Goal: Find specific fact: Find specific fact

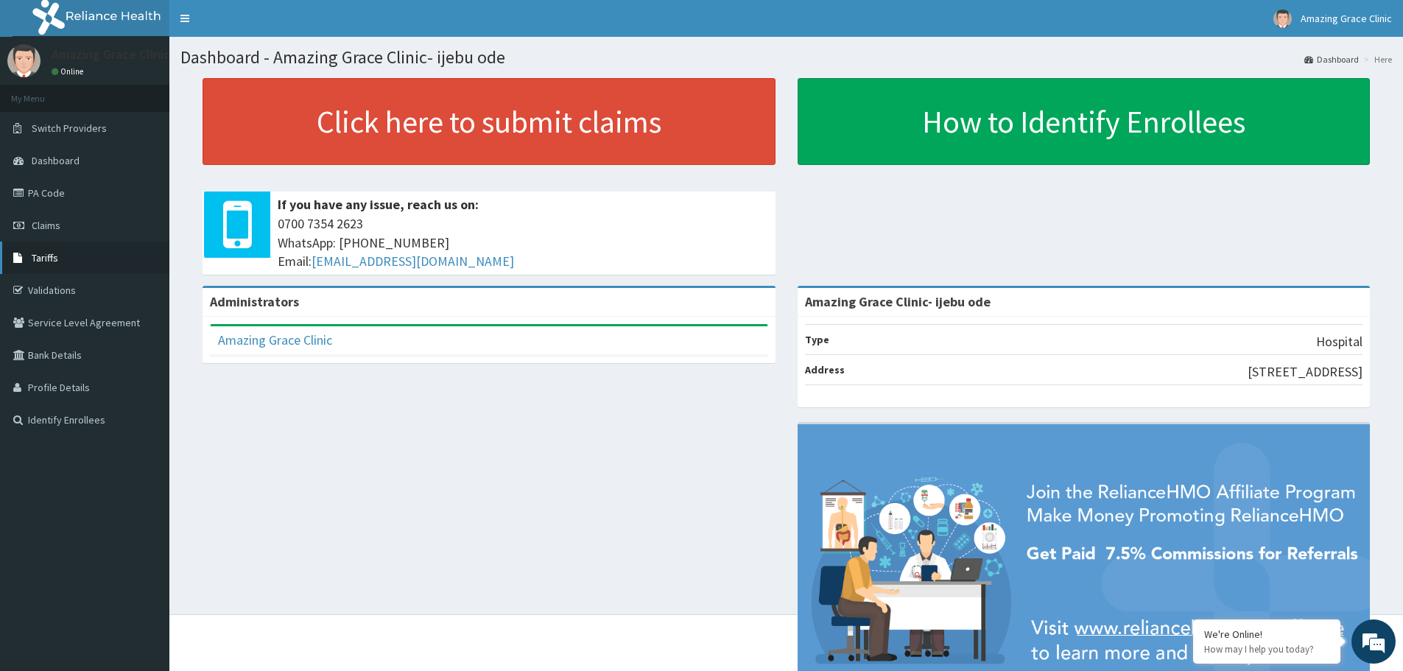
click at [58, 264] on link "Tariffs" at bounding box center [84, 258] width 169 height 32
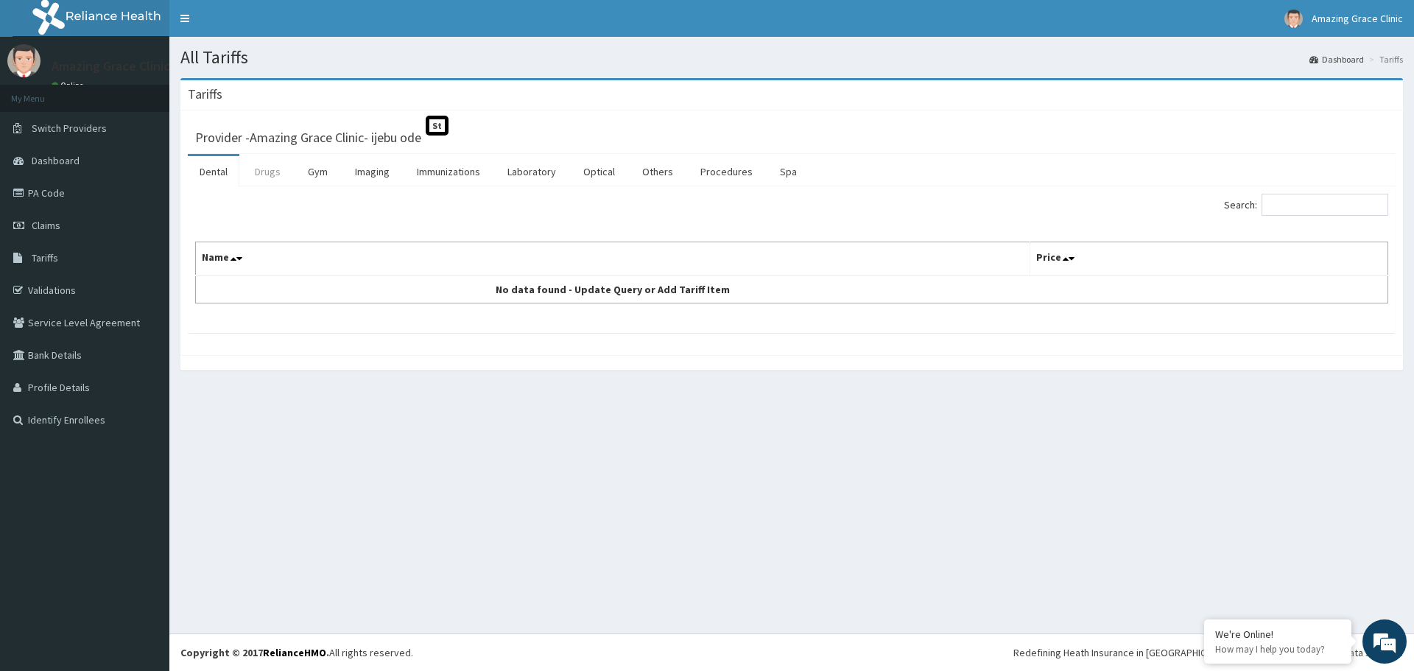
click at [260, 172] on link "Drugs" at bounding box center [267, 171] width 49 height 31
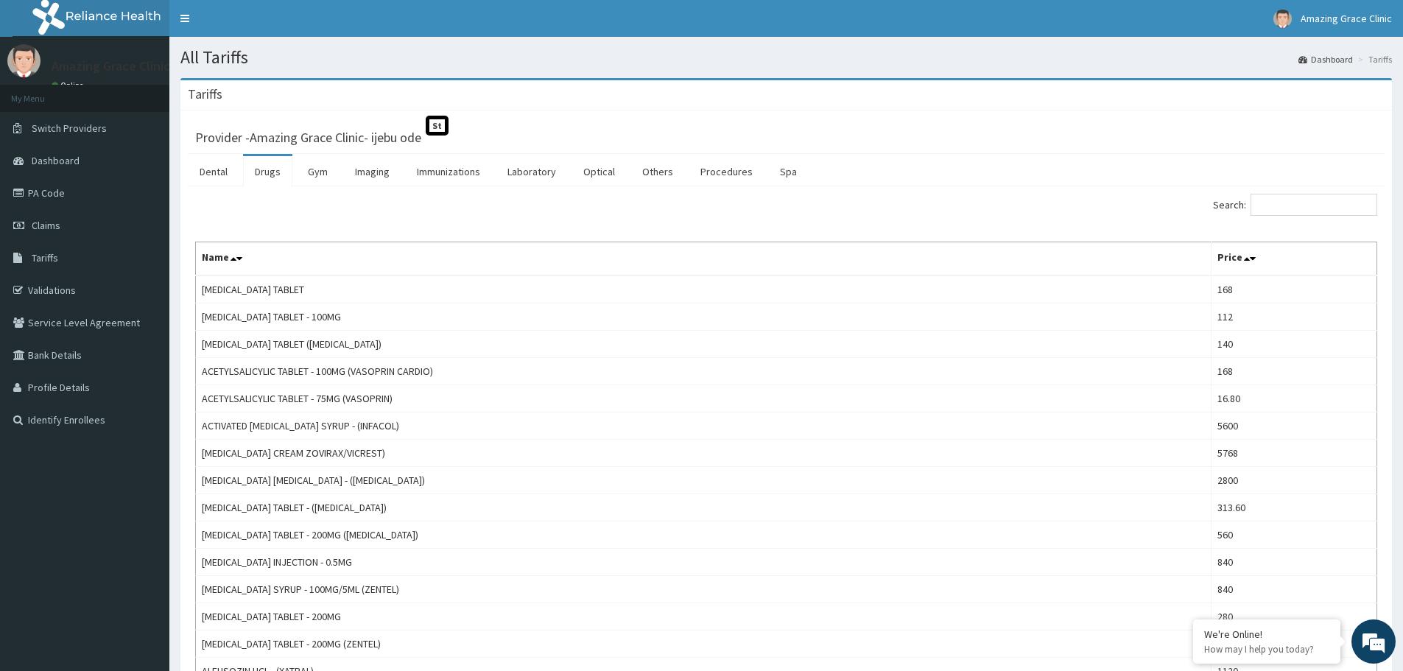
click at [266, 173] on link "Drugs" at bounding box center [267, 171] width 49 height 31
click at [1302, 205] on input "Search:" at bounding box center [1313, 205] width 127 height 22
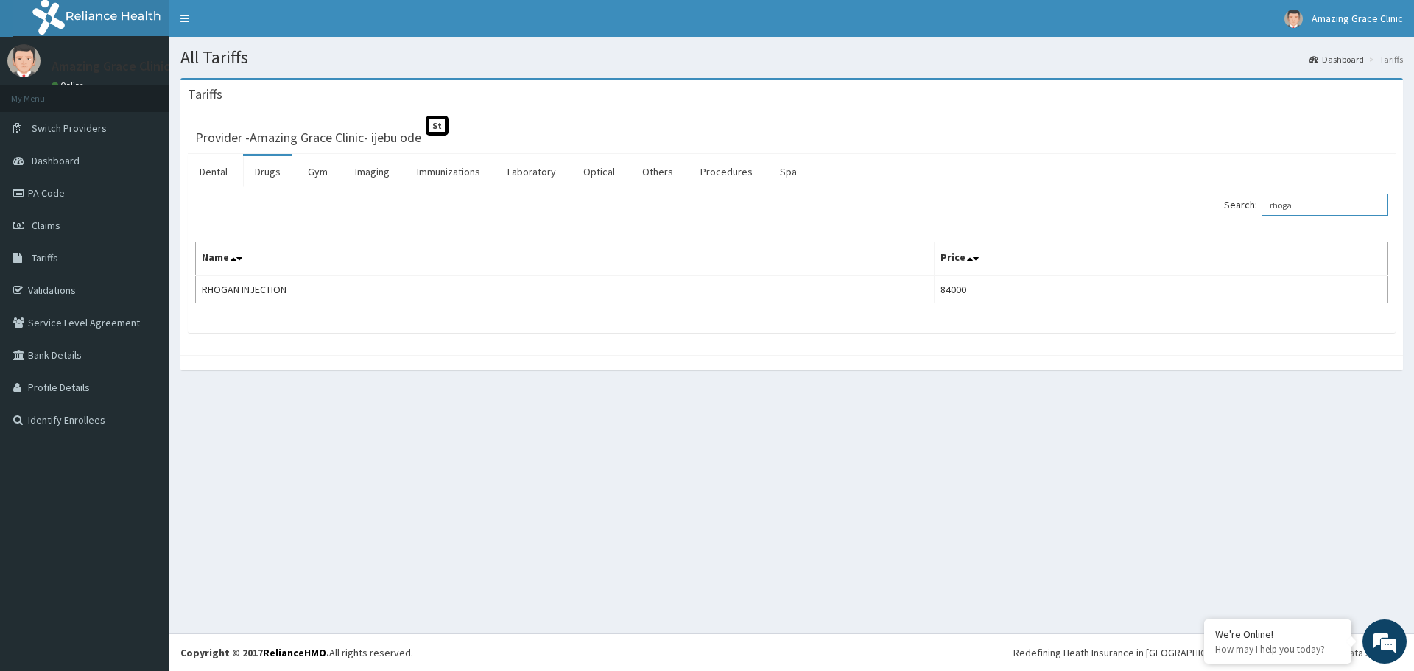
type input "rhoga"
